Goal: Find contact information: Find contact information

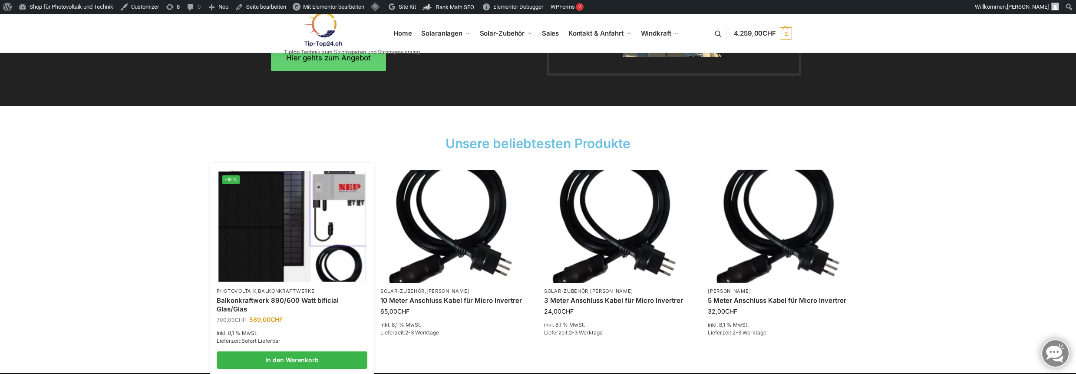
scroll to position [1349, 0]
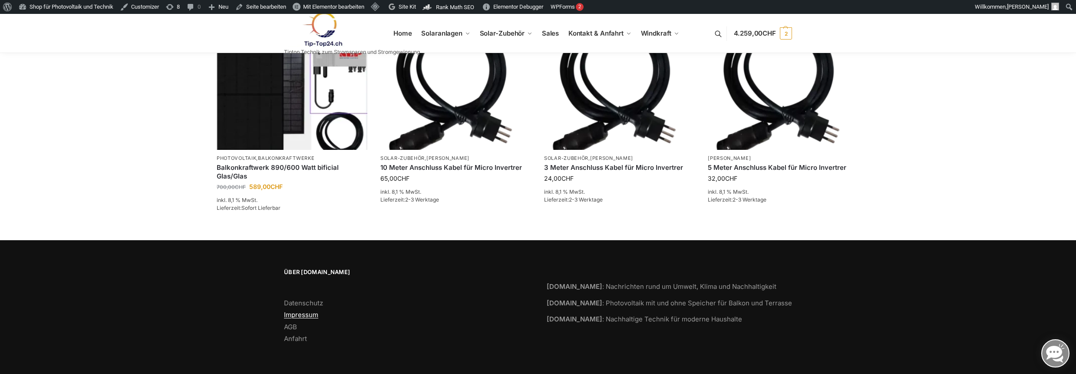
click at [306, 317] on link "Impressum" at bounding box center [301, 315] width 34 height 8
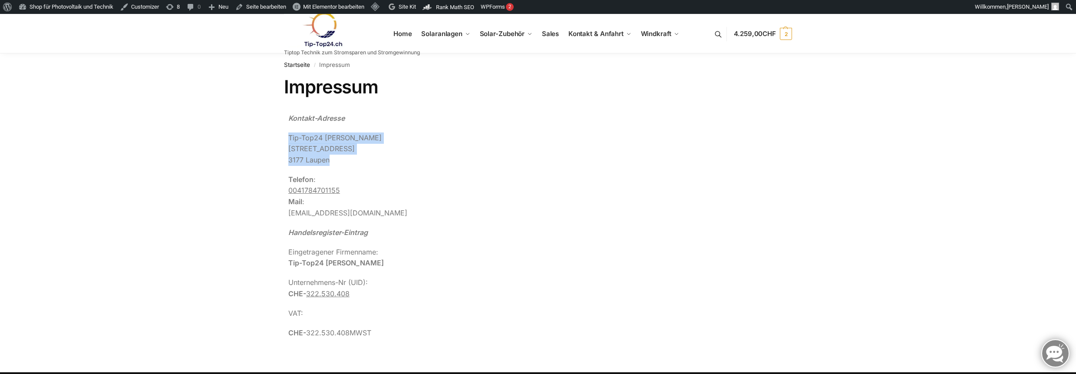
drag, startPoint x: 335, startPoint y: 162, endPoint x: 290, endPoint y: 137, distance: 51.1
click at [290, 137] on p "Tip-Top24 [PERSON_NAME][GEOGRAPHIC_DATA][STREET_ADDRESS]" at bounding box center [477, 148] width 378 height 33
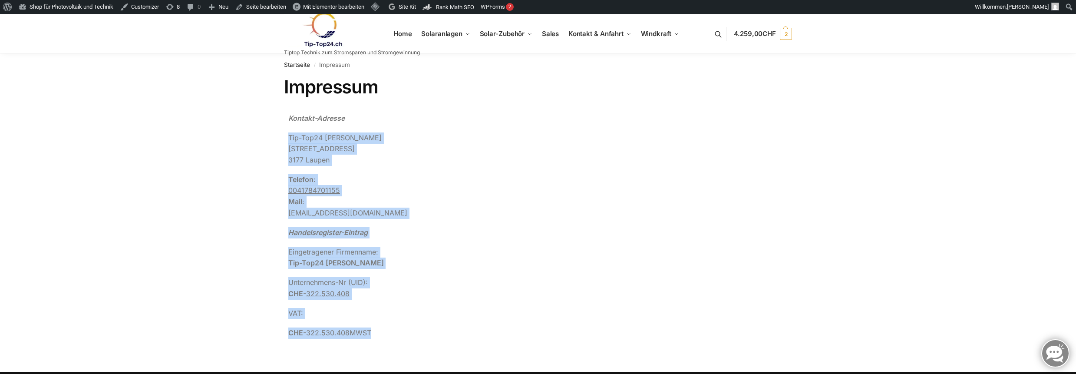
drag, startPoint x: 381, startPoint y: 333, endPoint x: 287, endPoint y: 139, distance: 215.7
click at [287, 139] on div "Kontakt-Adresse Tip-Top24 [PERSON_NAME][GEOGRAPHIC_DATA][STREET_ADDRESS] Telefo…" at bounding box center [477, 230] width 386 height 243
copy div "Tip-Top24 [GEOGRAPHIC_DATA][STREET_ADDRESS] Telefon : [PHONE_NUMBER] Mail : [EM…"
